Goal: Task Accomplishment & Management: Complete application form

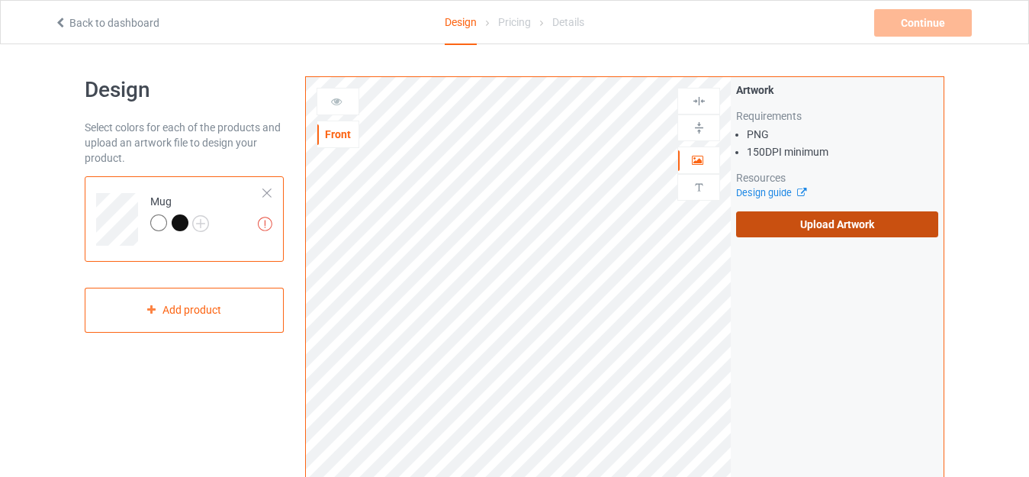
click at [748, 222] on label "Upload Artwork" at bounding box center [837, 224] width 202 height 26
click at [0, 0] on input "Upload Artwork" at bounding box center [0, 0] width 0 height 0
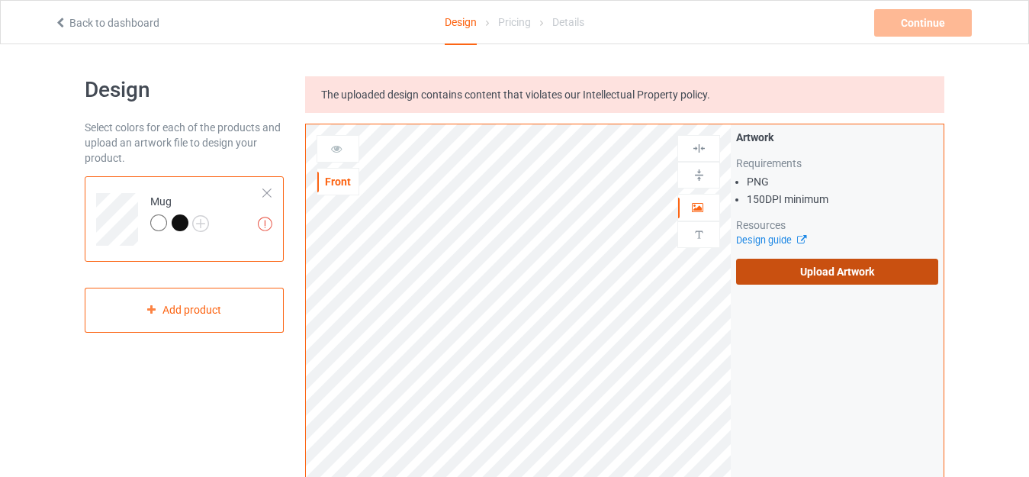
click at [769, 275] on label "Upload Artwork" at bounding box center [837, 272] width 202 height 26
click at [0, 0] on input "Upload Artwork" at bounding box center [0, 0] width 0 height 0
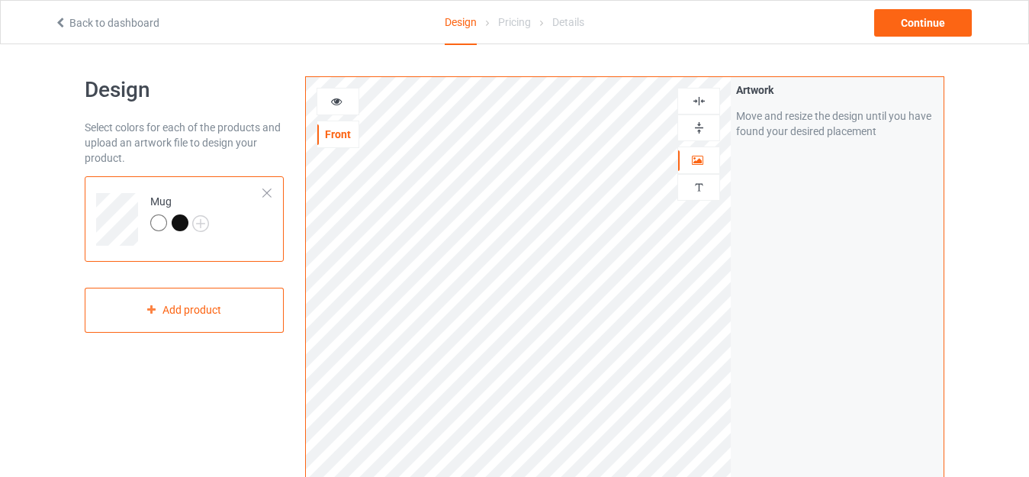
click at [703, 127] on img at bounding box center [699, 128] width 14 height 14
click at [695, 127] on img at bounding box center [699, 128] width 14 height 14
click at [893, 20] on div "Continue" at bounding box center [923, 22] width 98 height 27
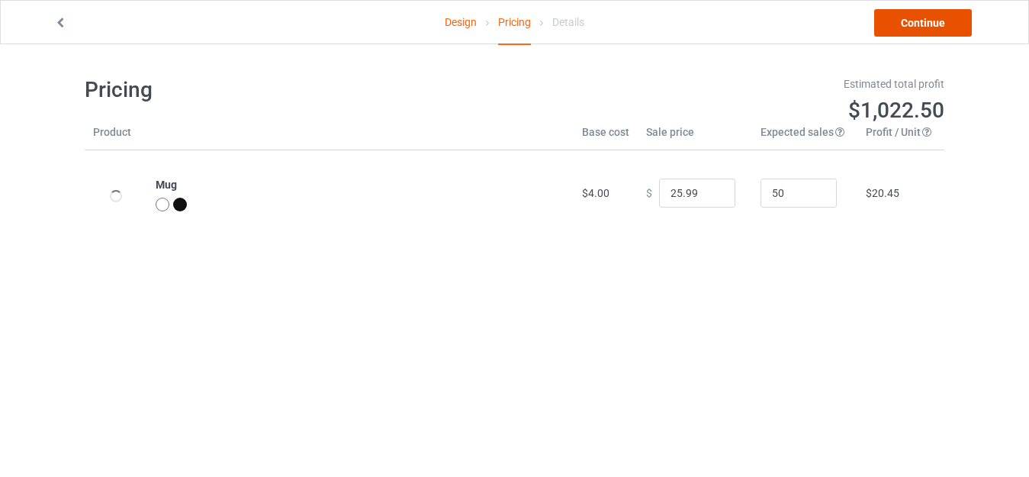
click at [893, 19] on link "Continue" at bounding box center [923, 22] width 98 height 27
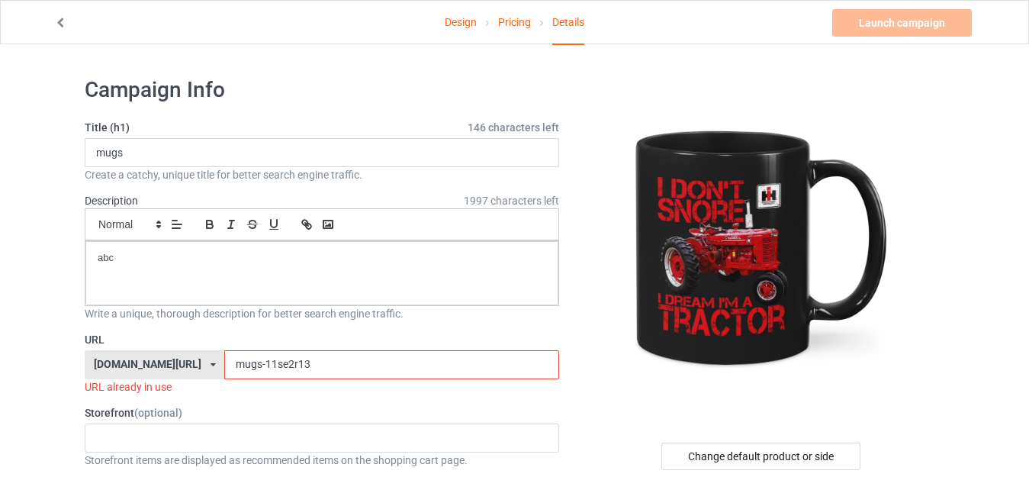
click at [241, 363] on input "mugs-11se2r13" at bounding box center [391, 364] width 334 height 29
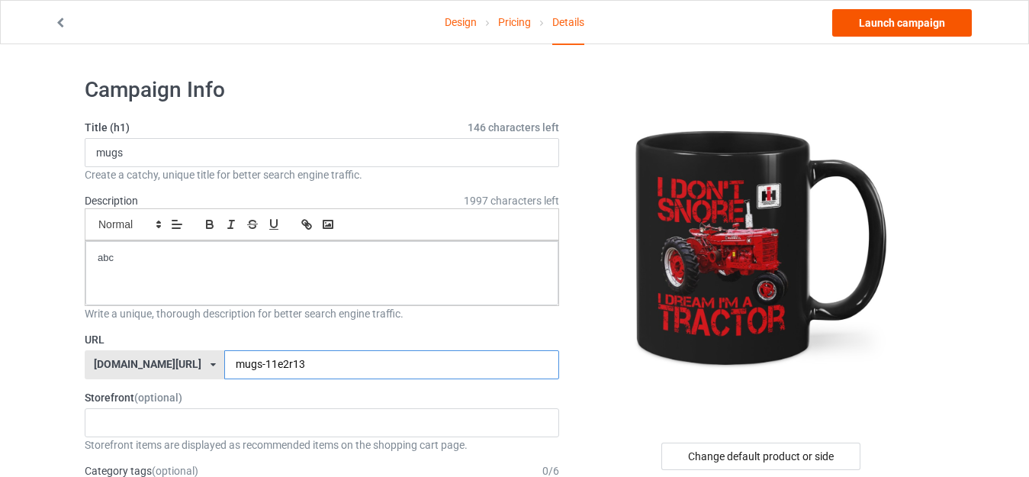
type input "mugs-11e2r13"
click at [900, 24] on link "Launch campaign" at bounding box center [902, 22] width 140 height 27
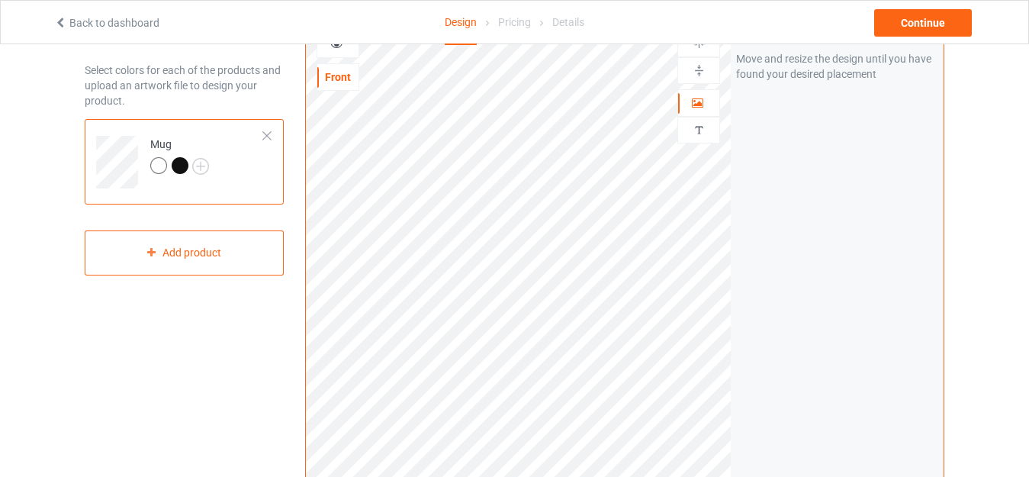
scroll to position [76, 0]
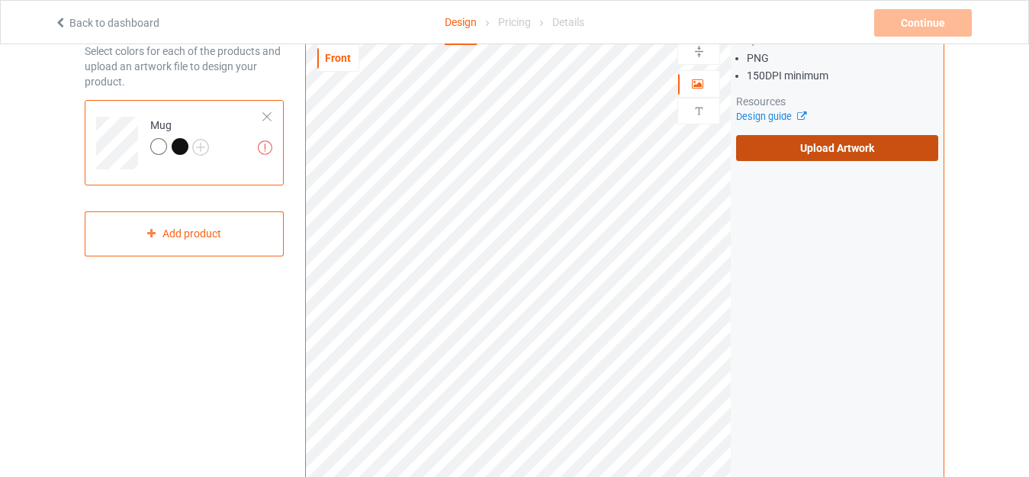
click at [736, 151] on label "Upload Artwork" at bounding box center [837, 148] width 202 height 26
click at [0, 0] on input "Upload Artwork" at bounding box center [0, 0] width 0 height 0
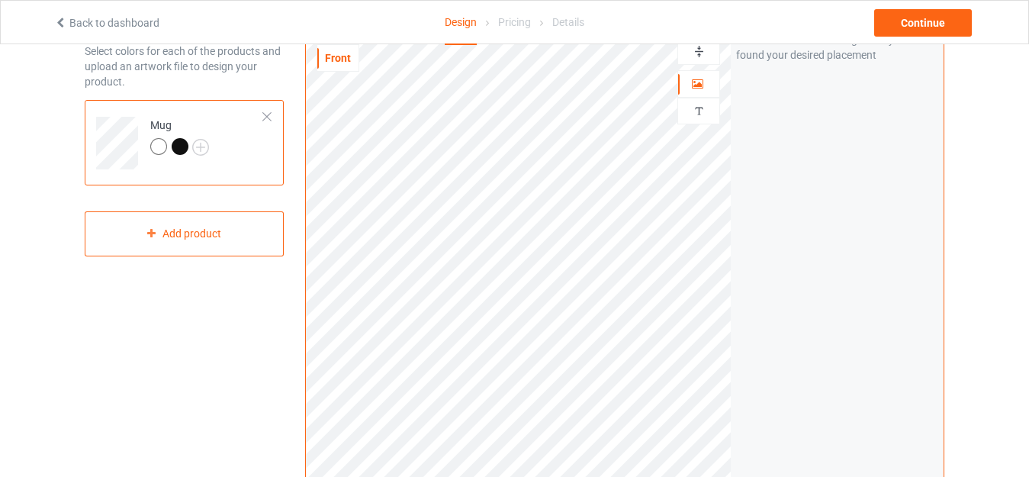
click at [700, 47] on img at bounding box center [699, 51] width 14 height 14
click at [935, 20] on div "Continue" at bounding box center [923, 22] width 98 height 27
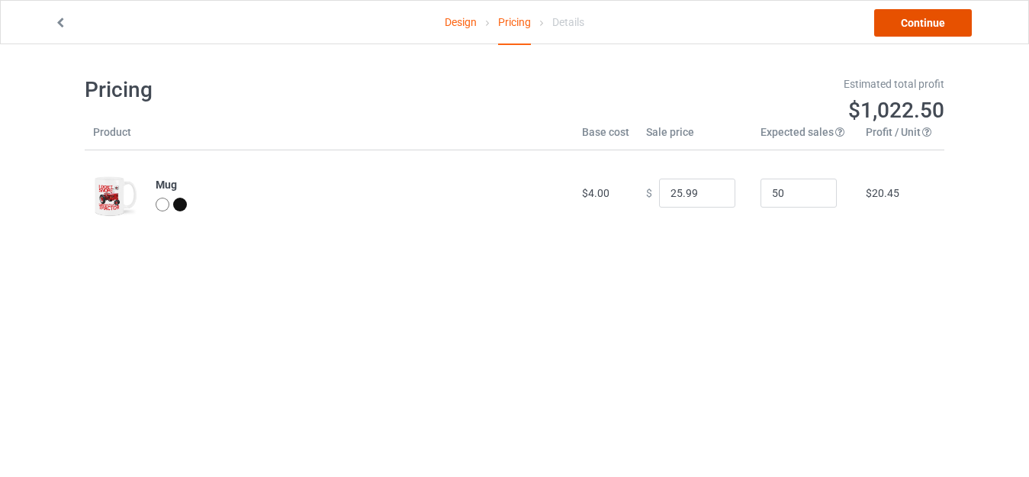
click at [935, 20] on link "Continue" at bounding box center [923, 22] width 98 height 27
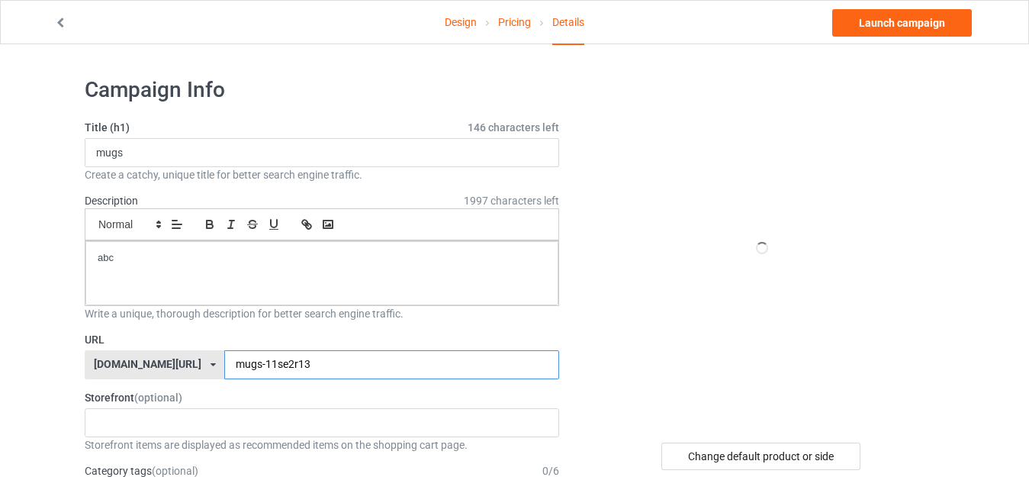
click at [261, 365] on input "mugs-11se2r13" at bounding box center [391, 364] width 334 height 29
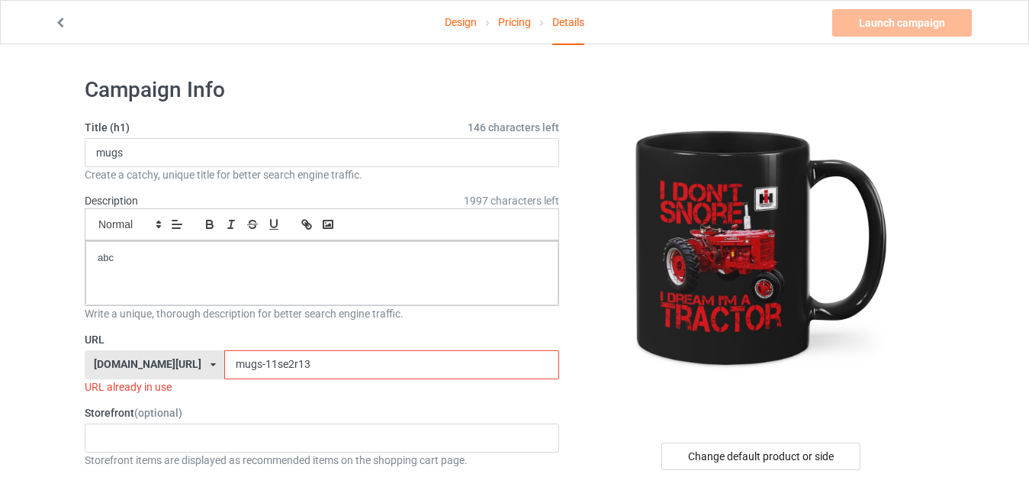
click at [261, 365] on input "mugs-11se2r13" at bounding box center [391, 364] width 334 height 29
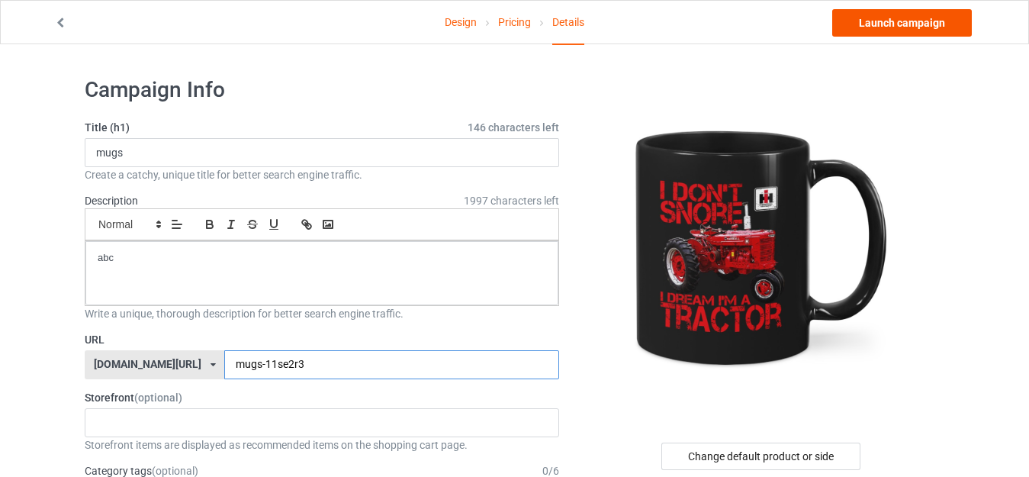
type input "mugs-11se2r3"
click at [880, 29] on link "Launch campaign" at bounding box center [902, 22] width 140 height 27
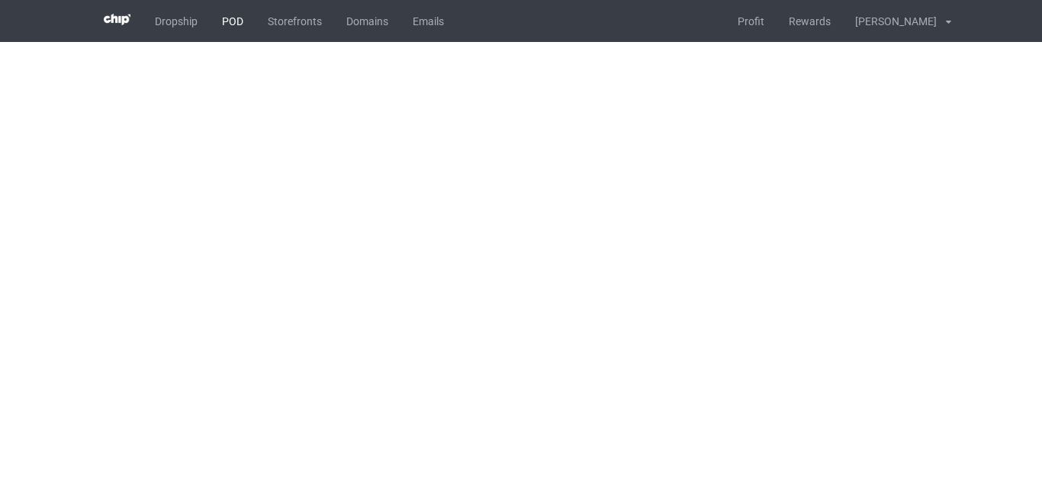
click at [229, 27] on link "POD" at bounding box center [233, 21] width 46 height 42
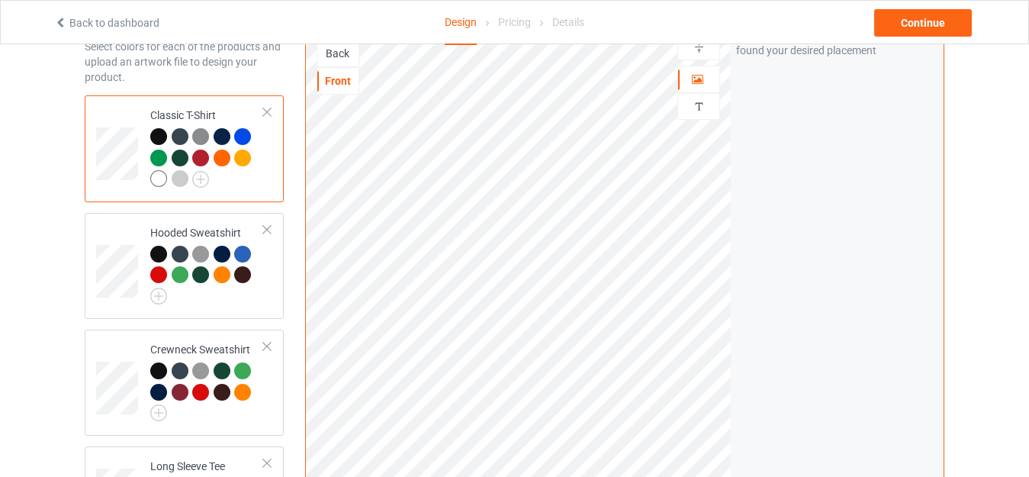
scroll to position [76, 0]
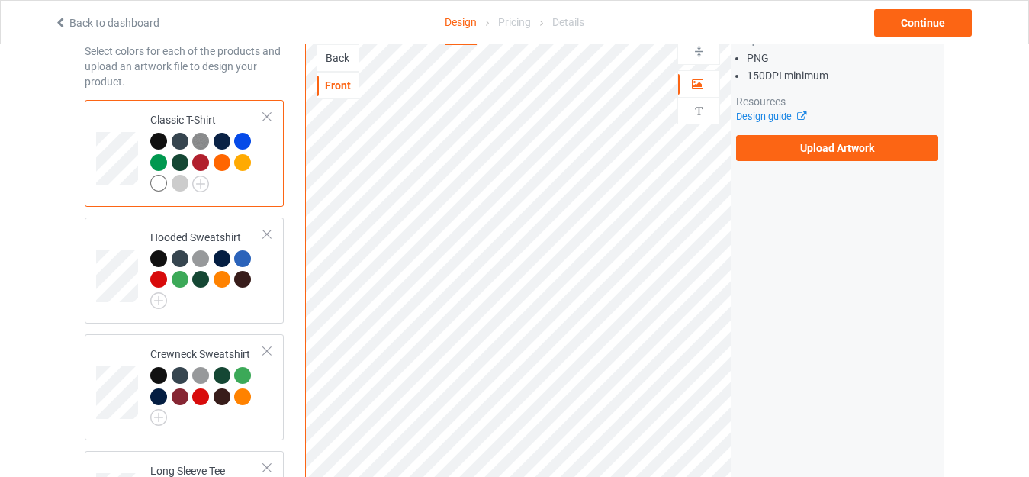
click at [156, 188] on div at bounding box center [158, 183] width 17 height 17
click at [787, 154] on label "Upload Artwork" at bounding box center [837, 148] width 202 height 26
click at [0, 0] on input "Upload Artwork" at bounding box center [0, 0] width 0 height 0
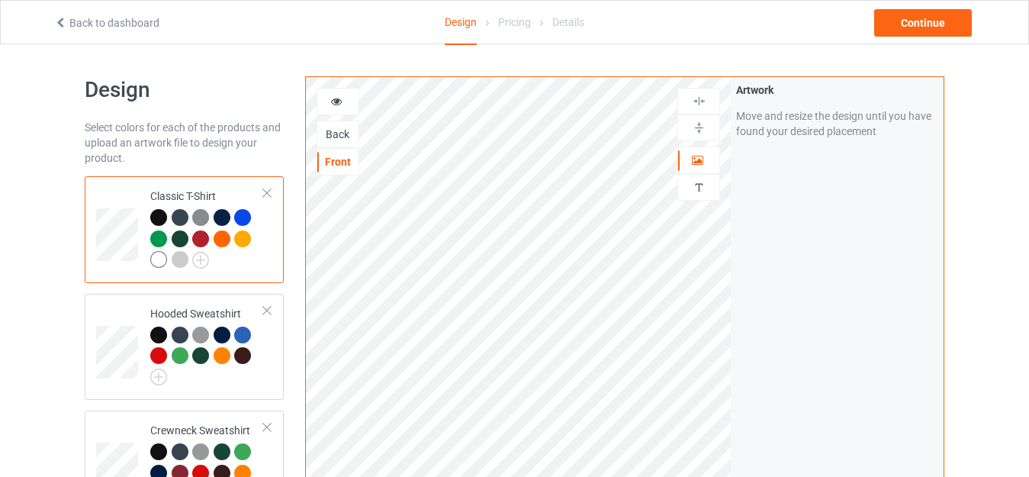
click at [333, 134] on div "Back" at bounding box center [337, 134] width 41 height 15
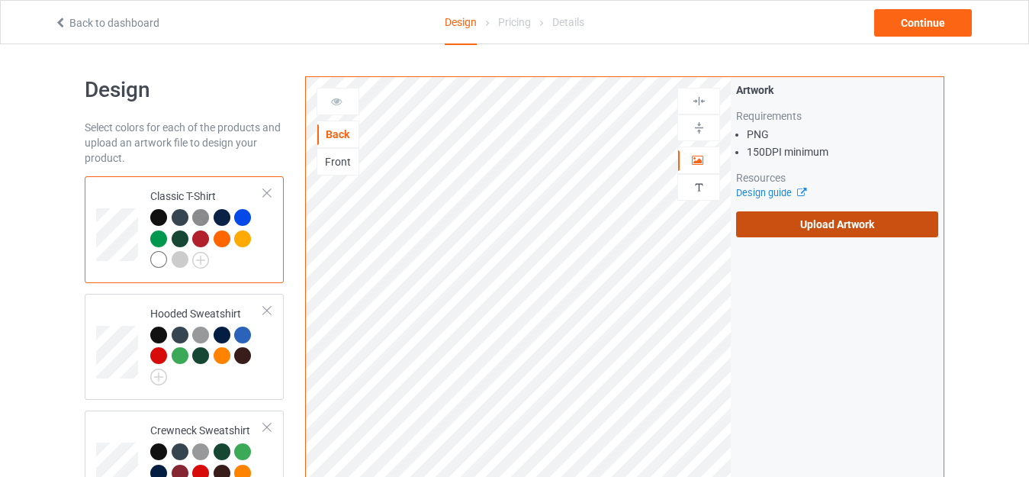
click at [802, 219] on label "Upload Artwork" at bounding box center [837, 224] width 202 height 26
click at [0, 0] on input "Upload Artwork" at bounding box center [0, 0] width 0 height 0
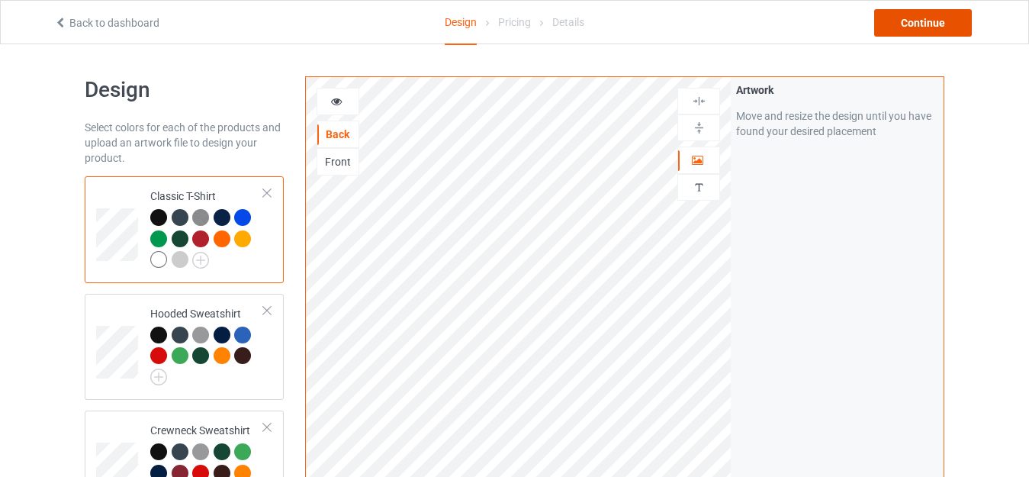
click at [913, 28] on div "Continue" at bounding box center [923, 22] width 98 height 27
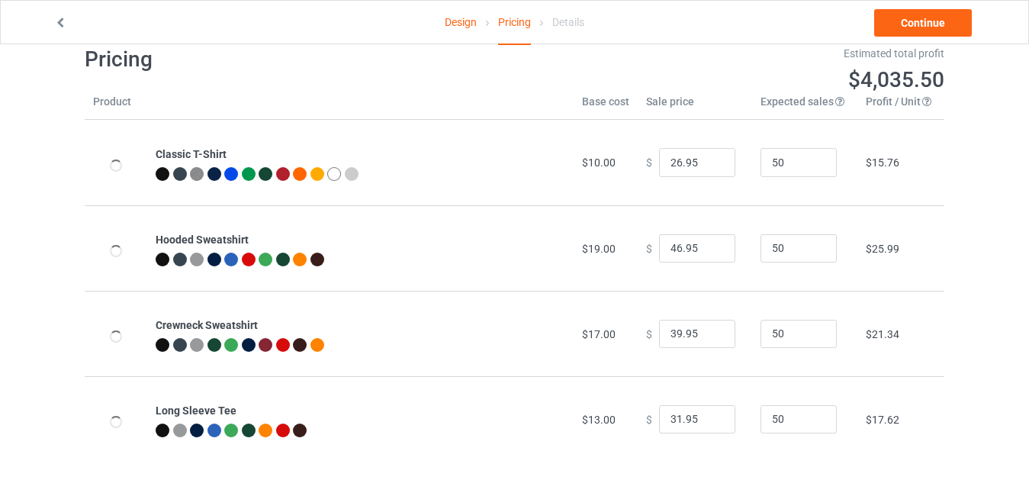
scroll to position [47, 0]
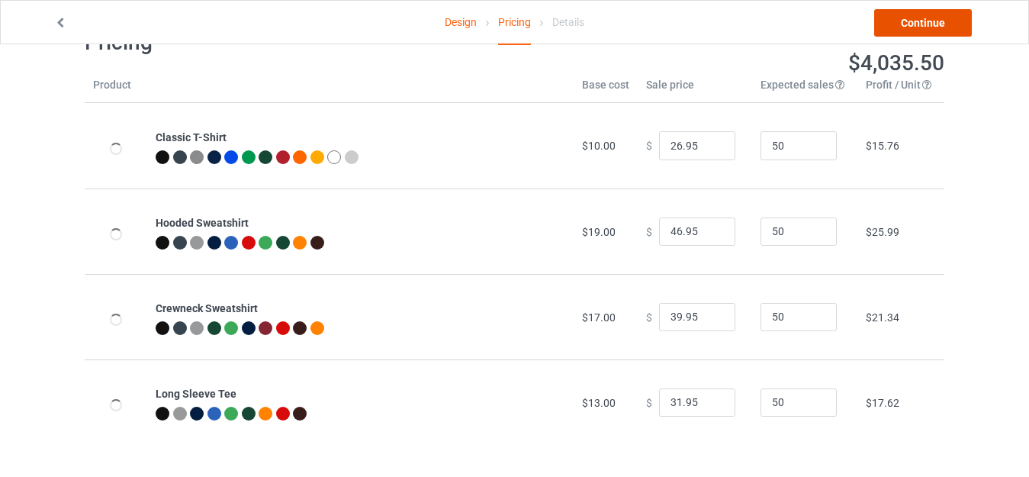
click at [944, 26] on link "Continue" at bounding box center [923, 22] width 98 height 27
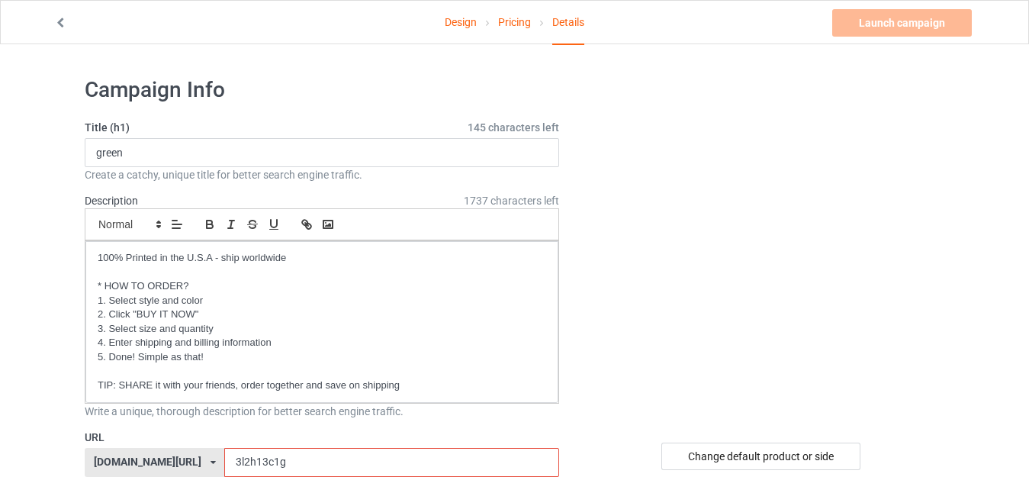
click at [256, 448] on input "3l2h13c1g" at bounding box center [391, 462] width 334 height 29
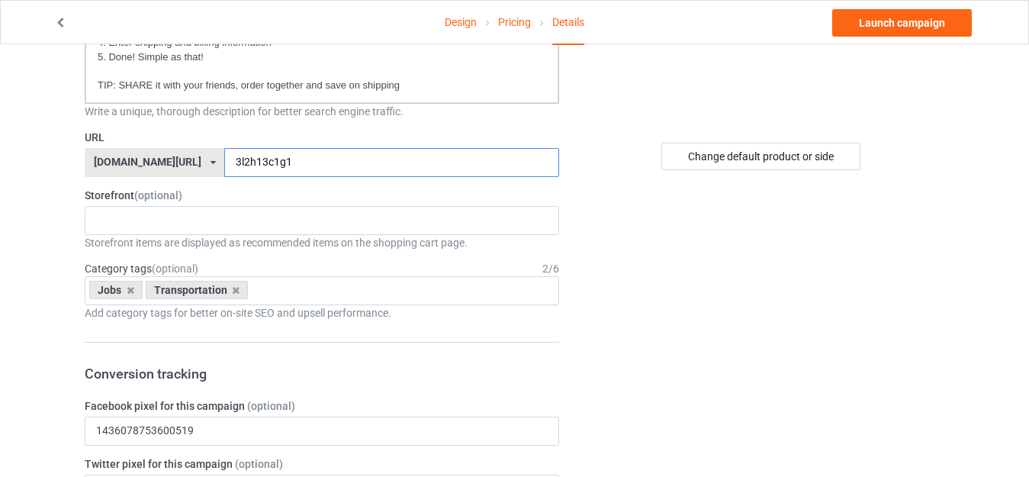
scroll to position [305, 0]
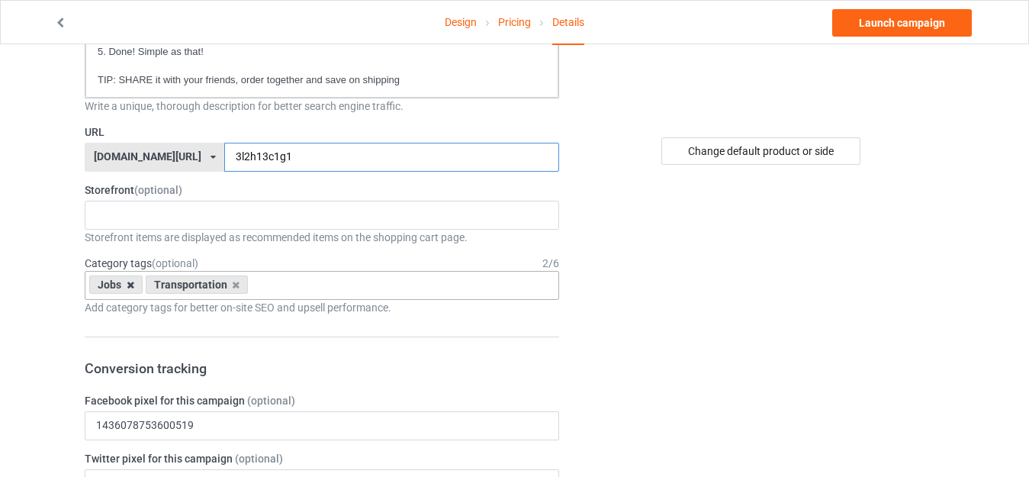
type input "3l2h13c1g1"
click at [128, 284] on icon at bounding box center [131, 285] width 8 height 10
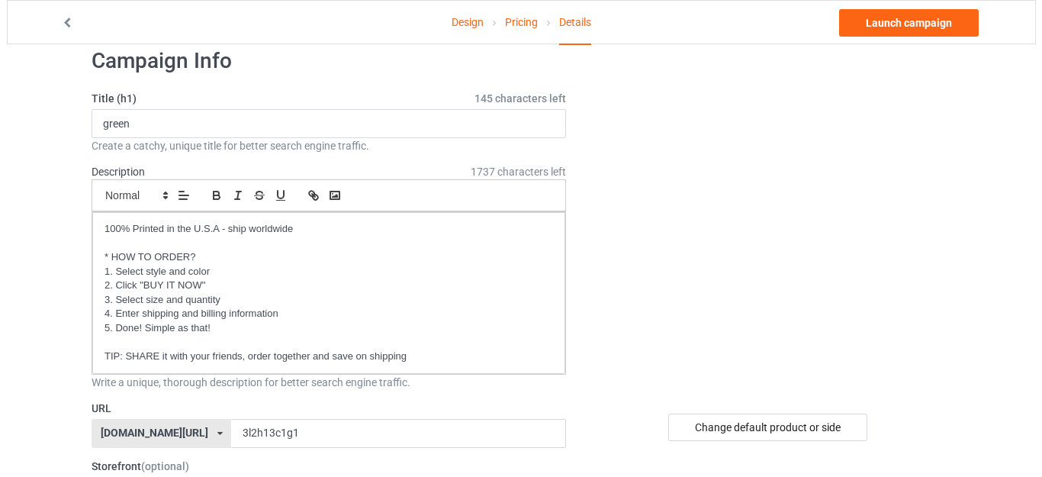
scroll to position [0, 0]
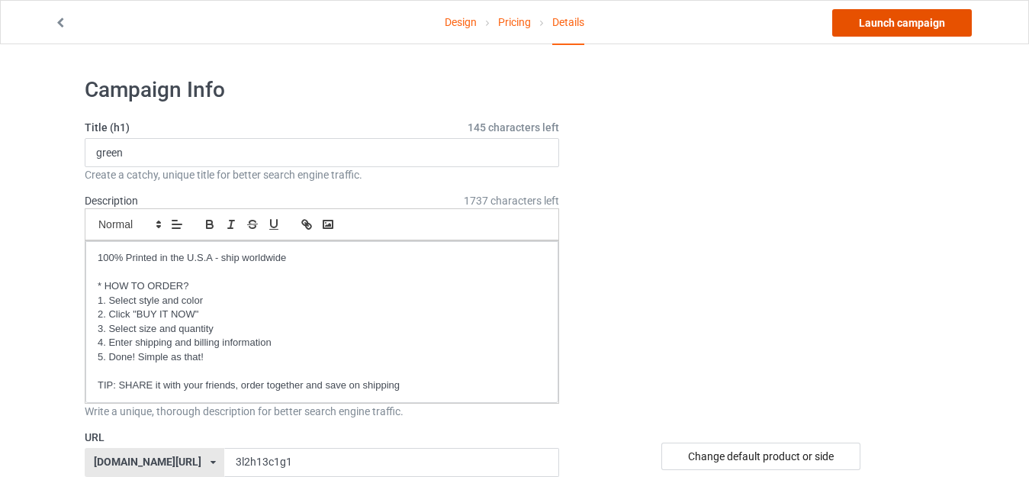
click at [865, 21] on link "Launch campaign" at bounding box center [902, 22] width 140 height 27
